Goal: Transaction & Acquisition: Purchase product/service

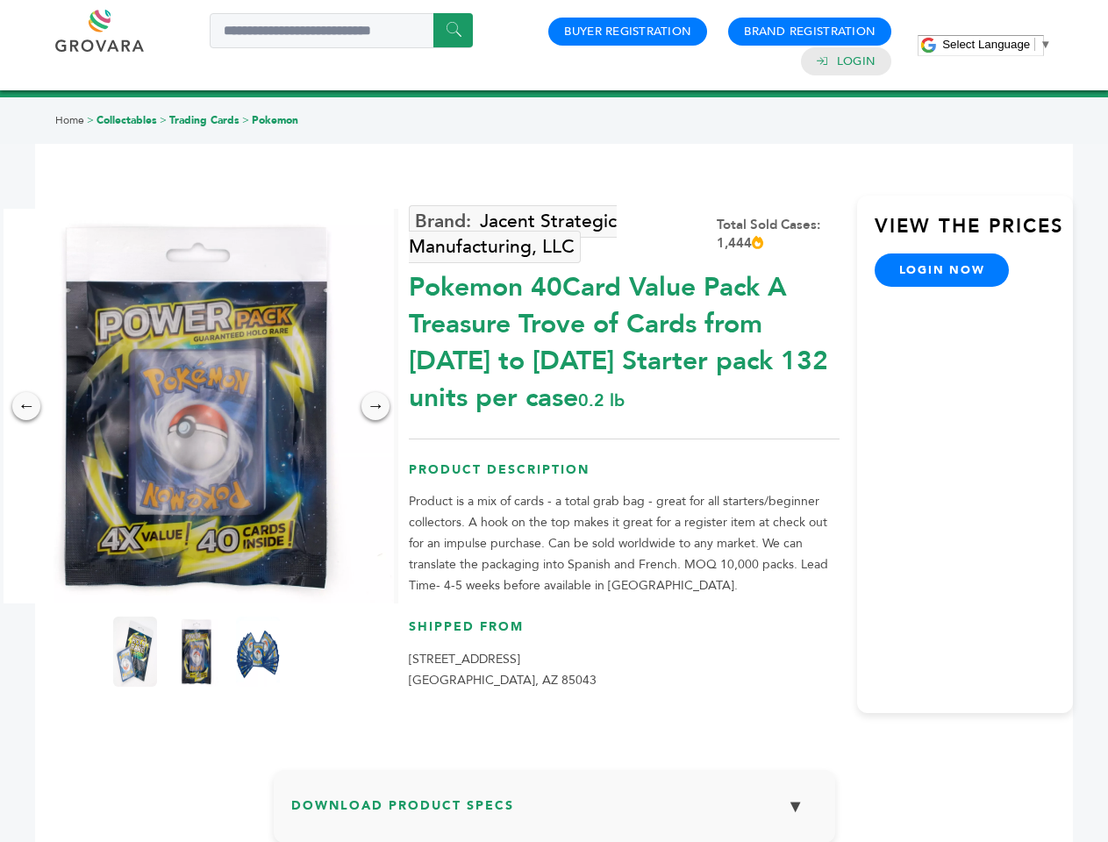
click at [996, 44] on span "Select Language" at bounding box center [986, 44] width 88 height 13
click at [196, 406] on img at bounding box center [196, 406] width 395 height 395
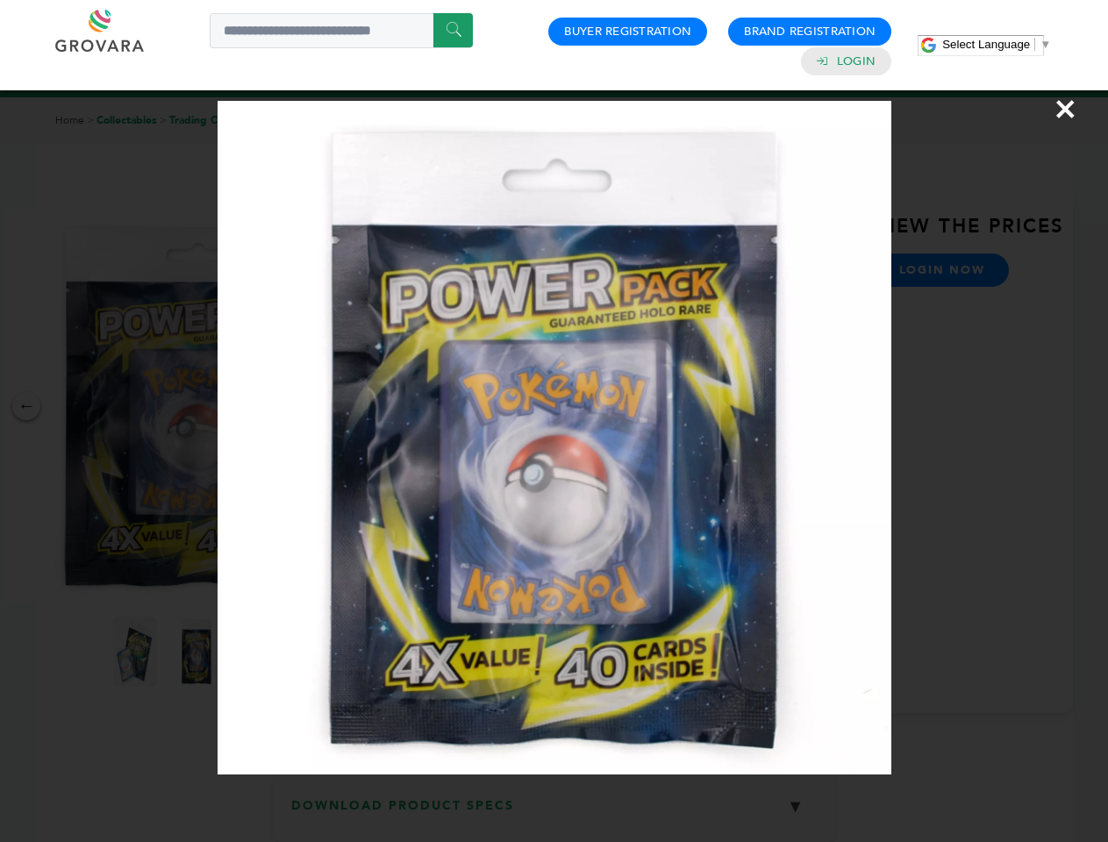
click at [26, 406] on div "×" at bounding box center [554, 421] width 1108 height 842
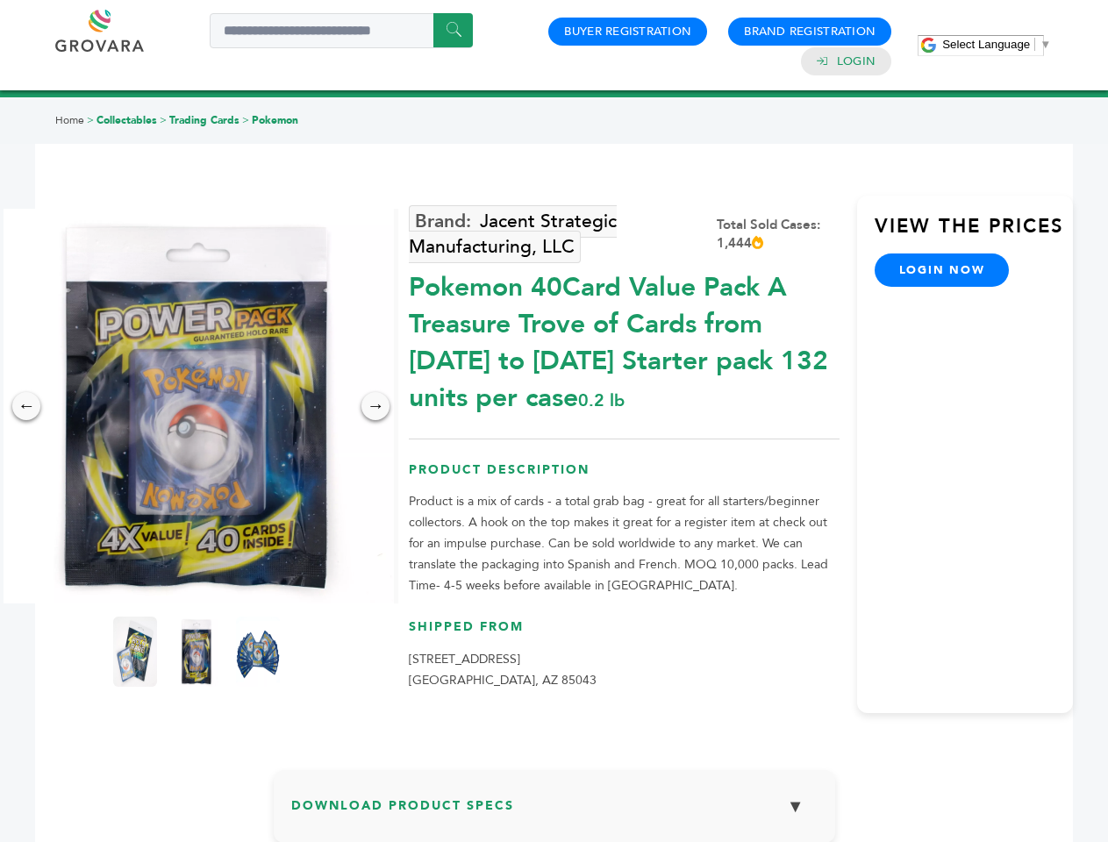
click at [375, 406] on div "→" at bounding box center [375, 406] width 28 height 28
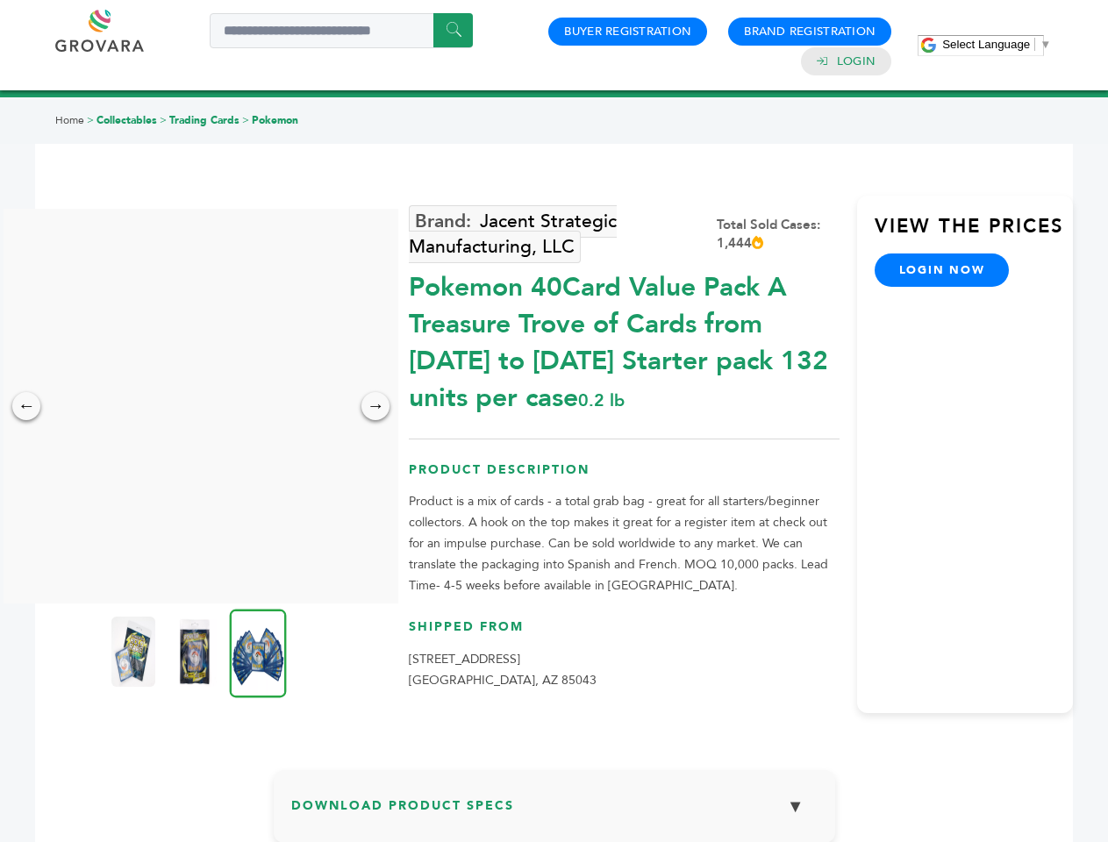
click at [135, 652] on img at bounding box center [133, 651] width 44 height 70
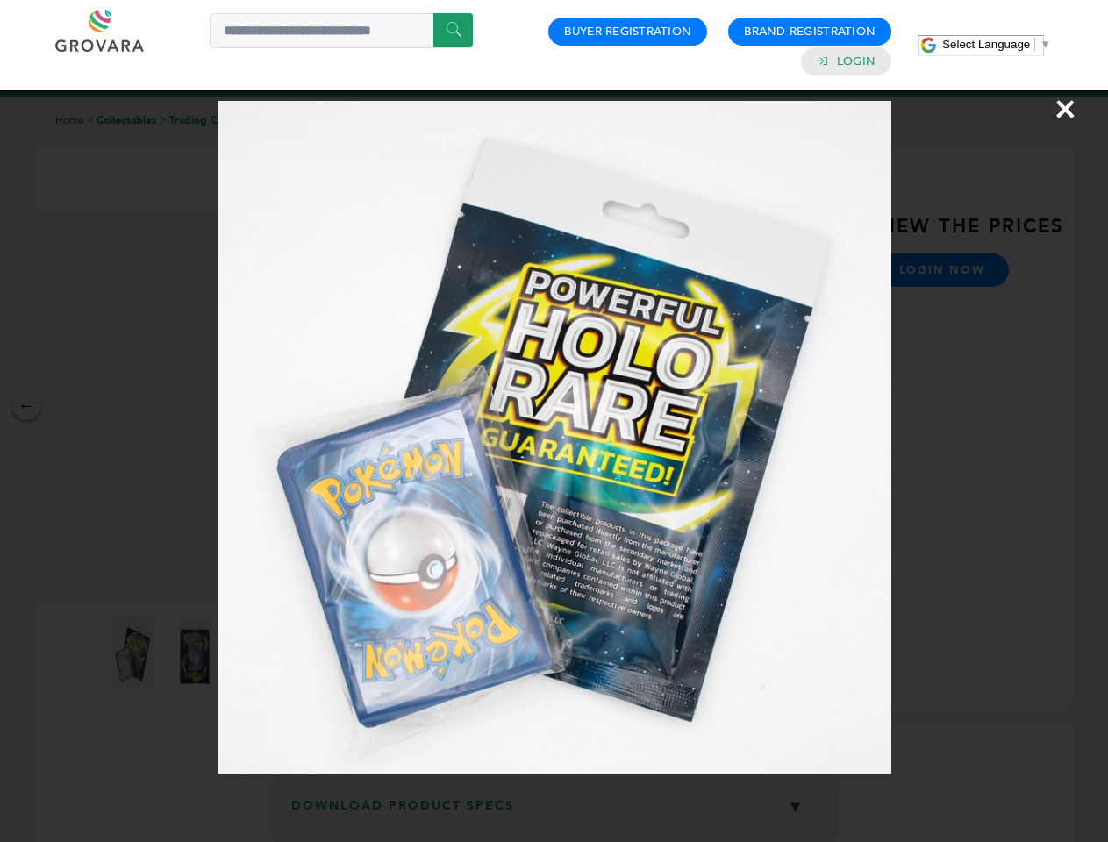
click at [196, 652] on div "×" at bounding box center [554, 421] width 1108 height 842
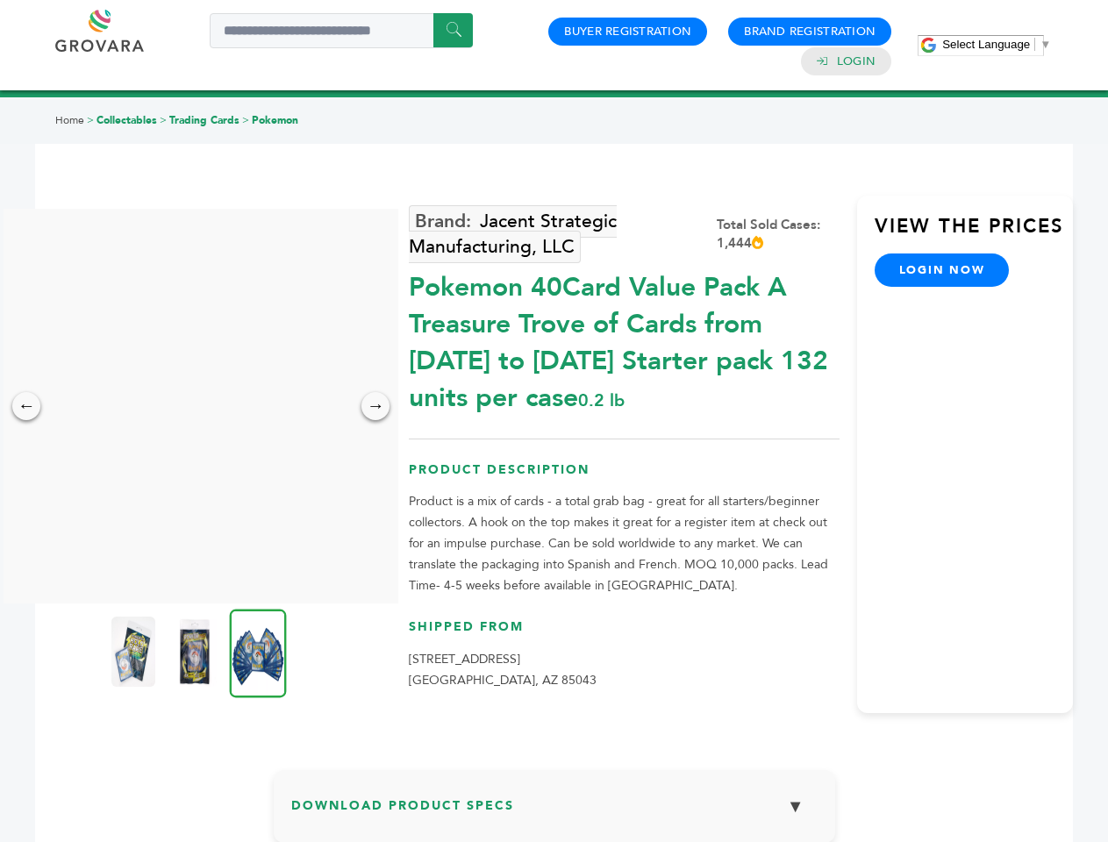
click at [258, 652] on img at bounding box center [258, 653] width 57 height 89
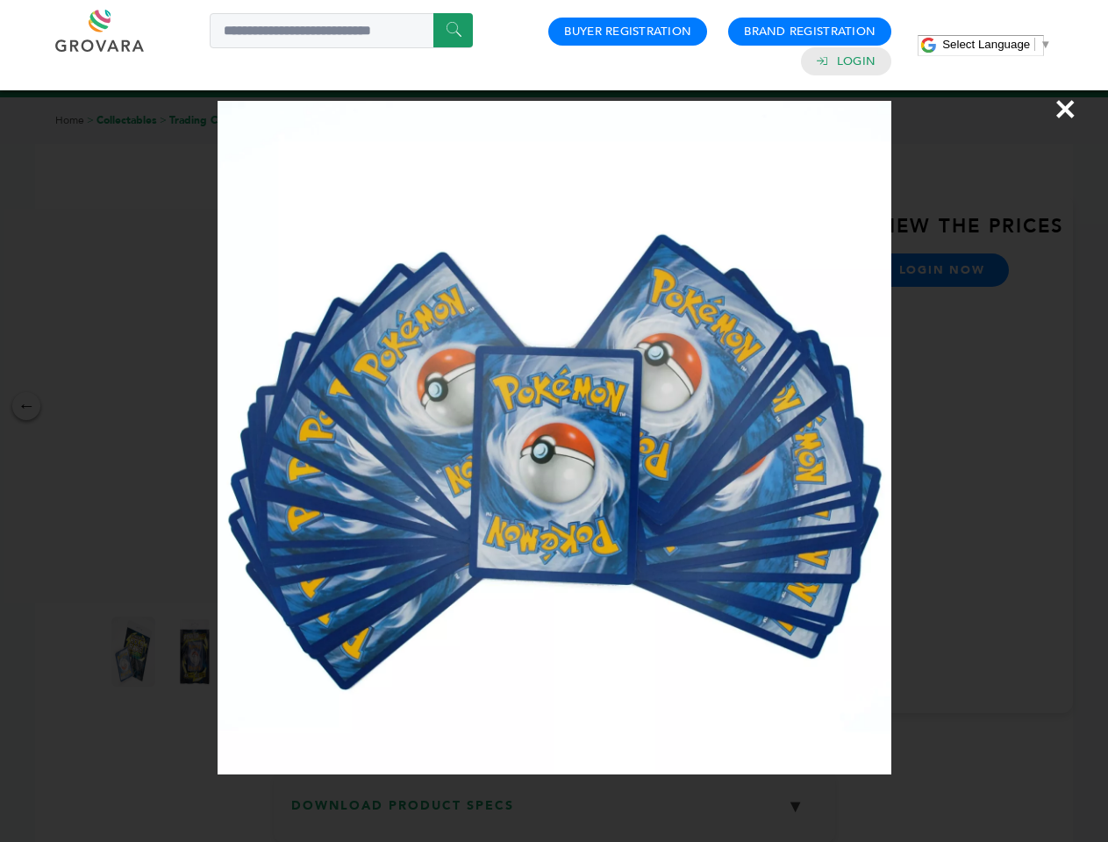
click at [554, 813] on div "×" at bounding box center [554, 421] width 1108 height 842
